Goal: Task Accomplishment & Management: Use online tool/utility

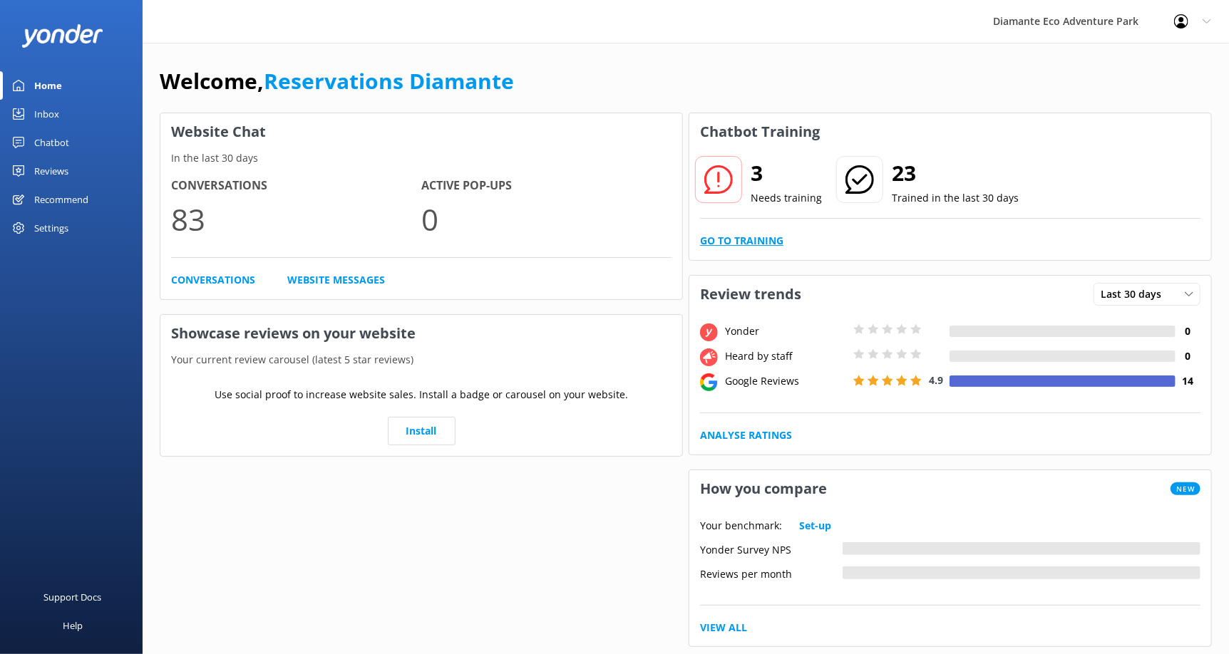
click at [750, 239] on link "Go to Training" at bounding box center [741, 241] width 83 height 16
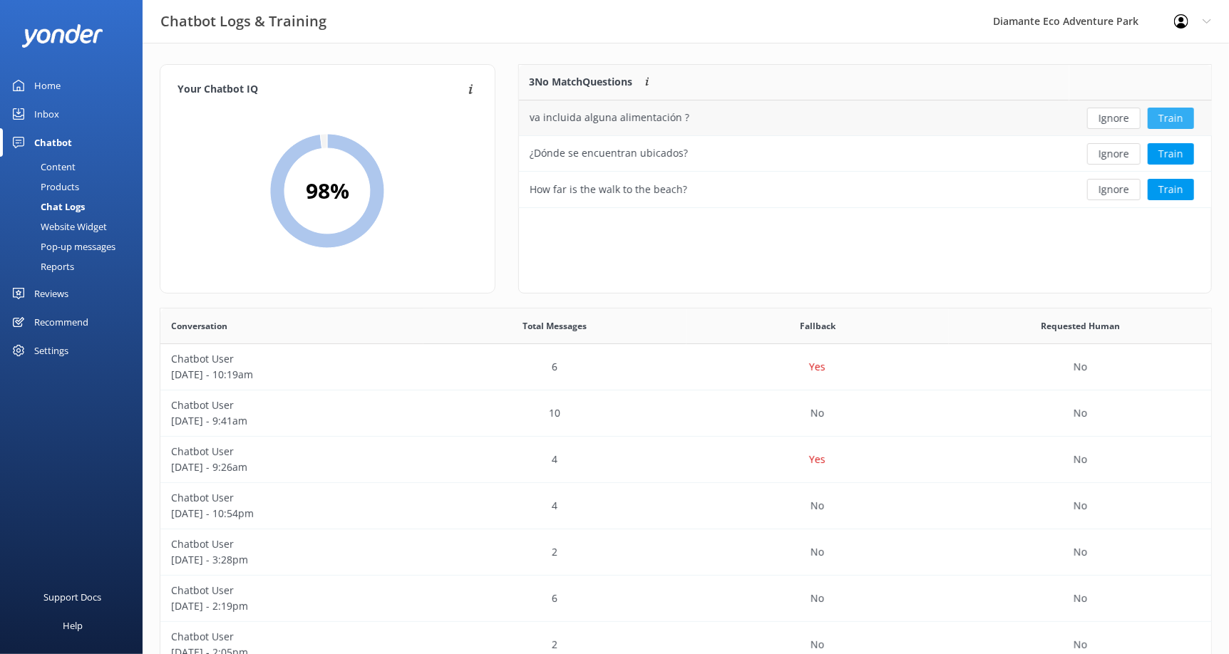
click at [1168, 113] on button "Train" at bounding box center [1170, 118] width 46 height 21
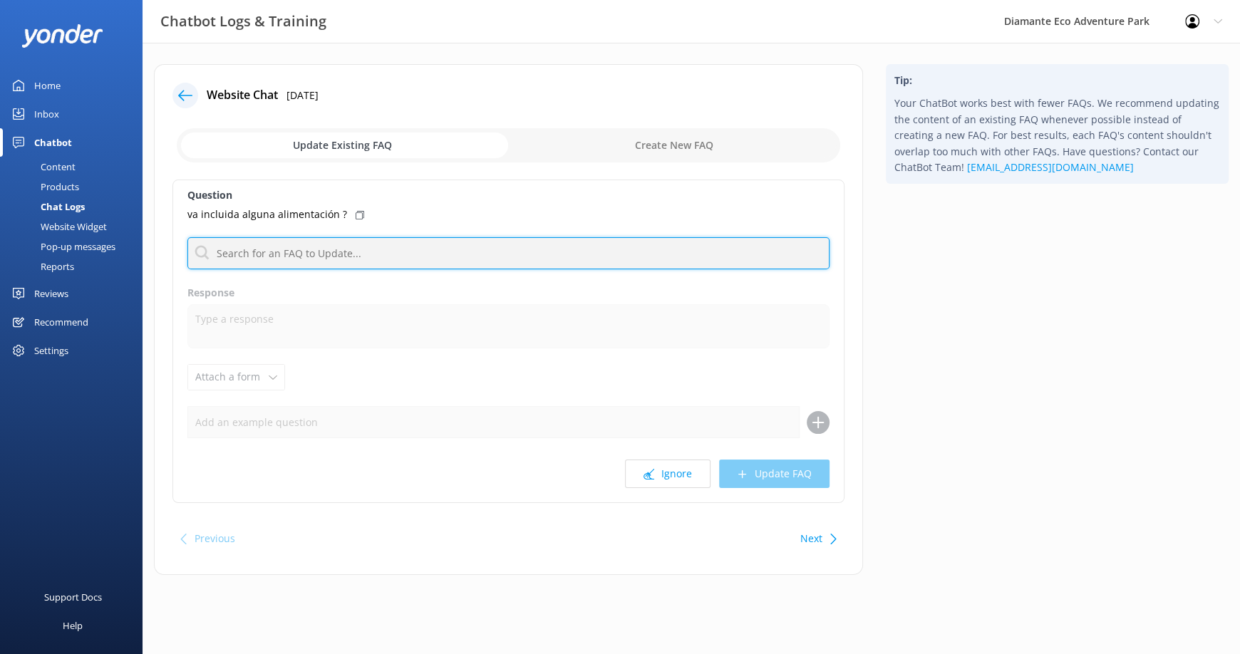
click at [335, 261] on input "text" at bounding box center [508, 253] width 642 height 32
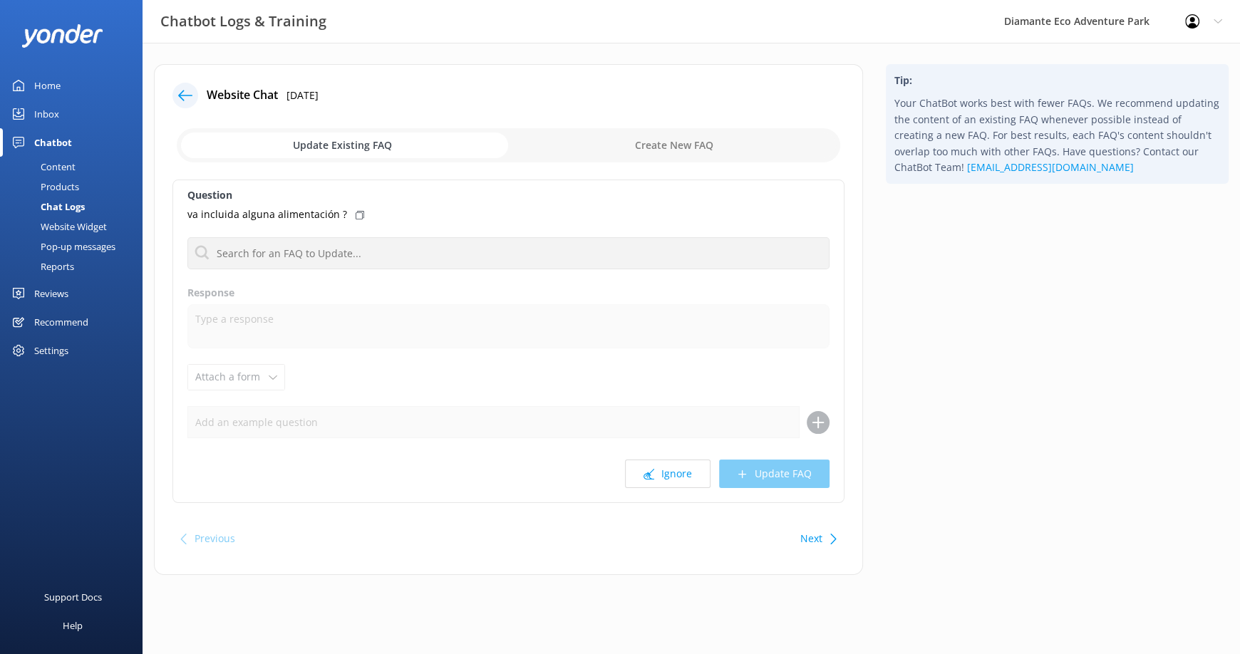
click at [428, 81] on div "Website Chat 17th Sep 2025 Update Existing FAQ Create New FAQ Question va inclu…" at bounding box center [508, 319] width 709 height 511
click at [192, 93] on div at bounding box center [185, 96] width 26 height 26
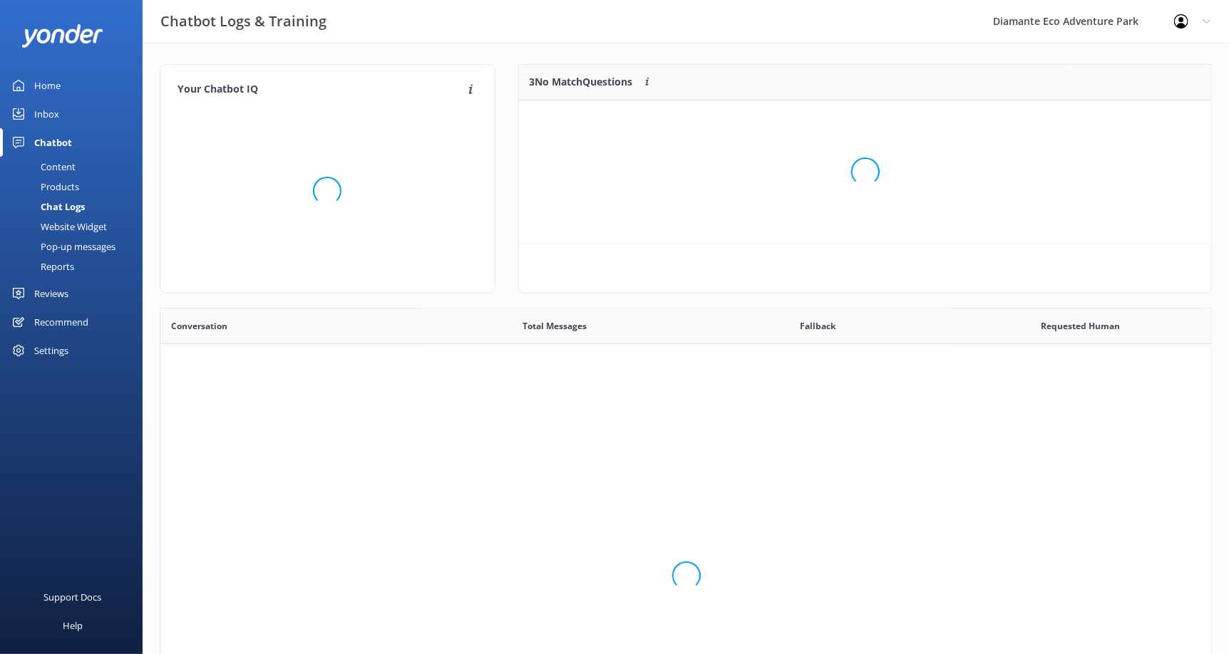
scroll to position [132, 681]
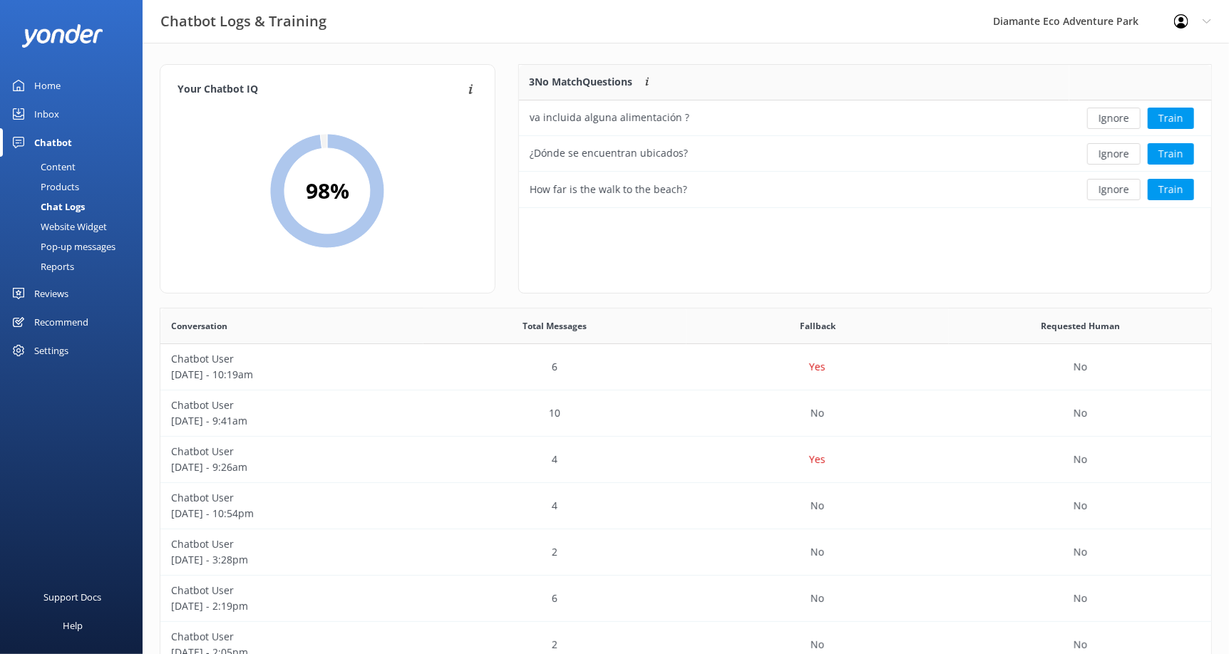
click at [57, 84] on div "Home" at bounding box center [47, 85] width 26 height 29
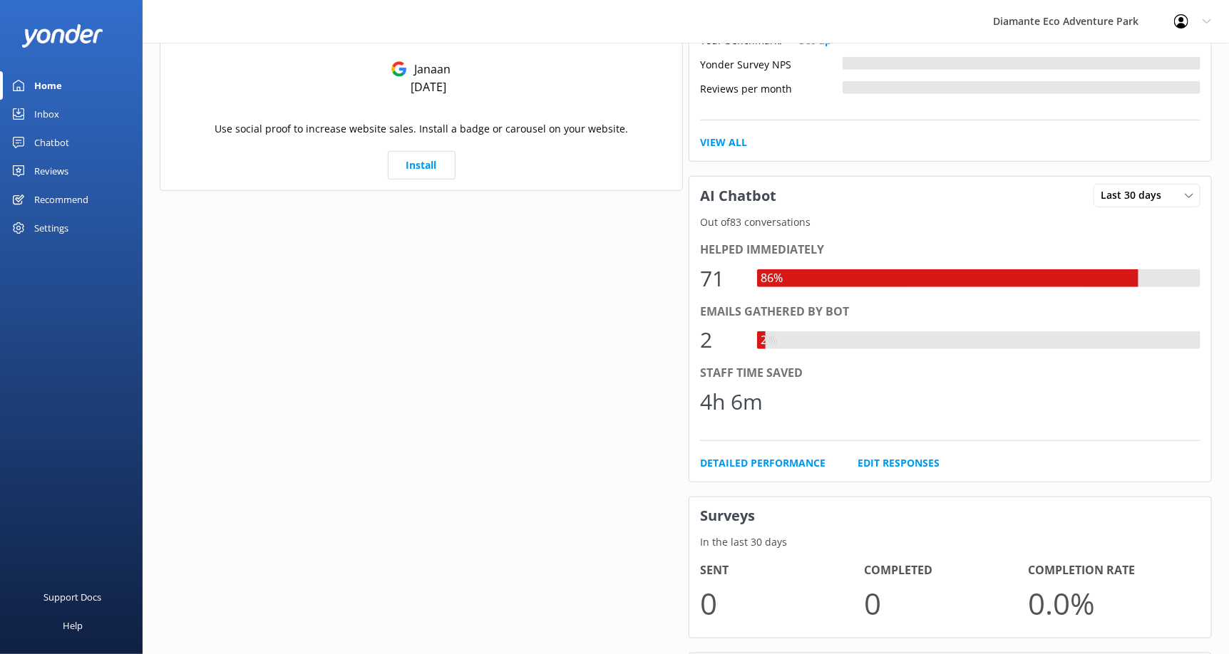
scroll to position [499, 0]
